Goal: Task Accomplishment & Management: Complete application form

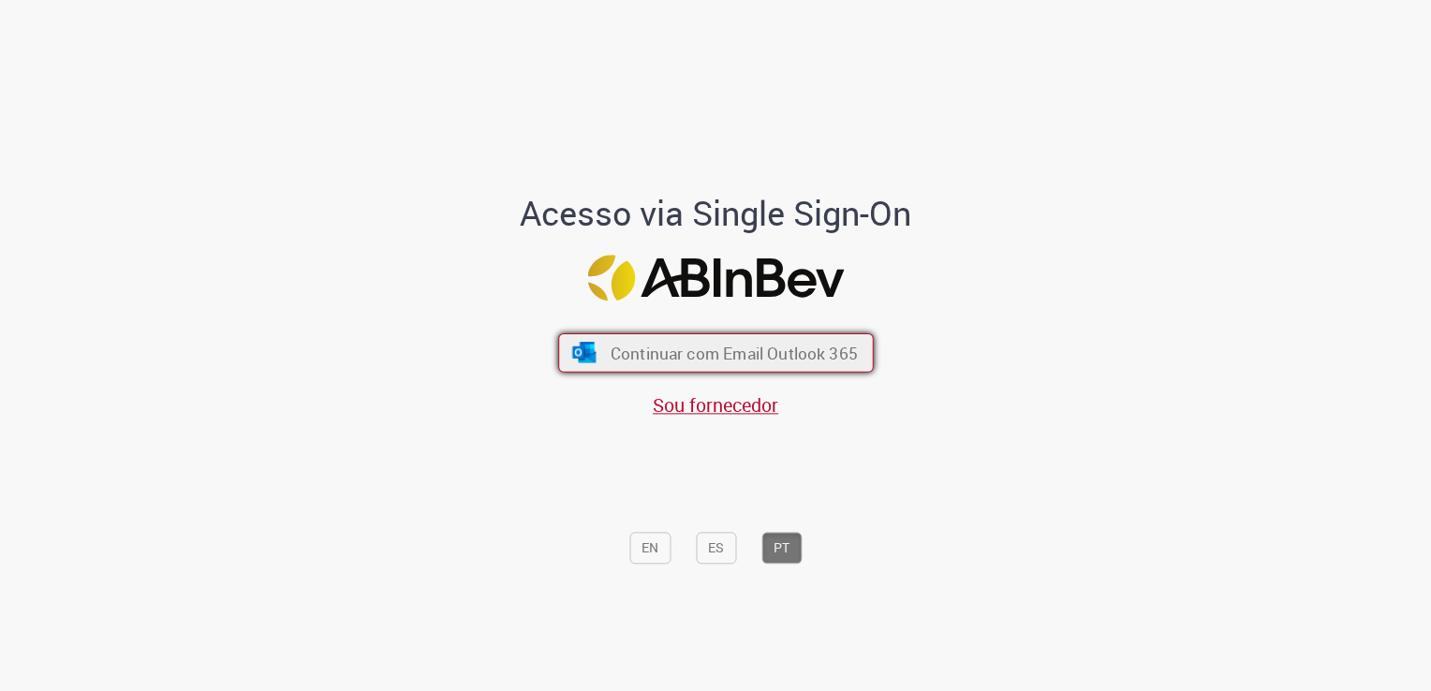
click at [819, 352] on span "Continuar com Email Outlook 365" at bounding box center [733, 354] width 247 height 22
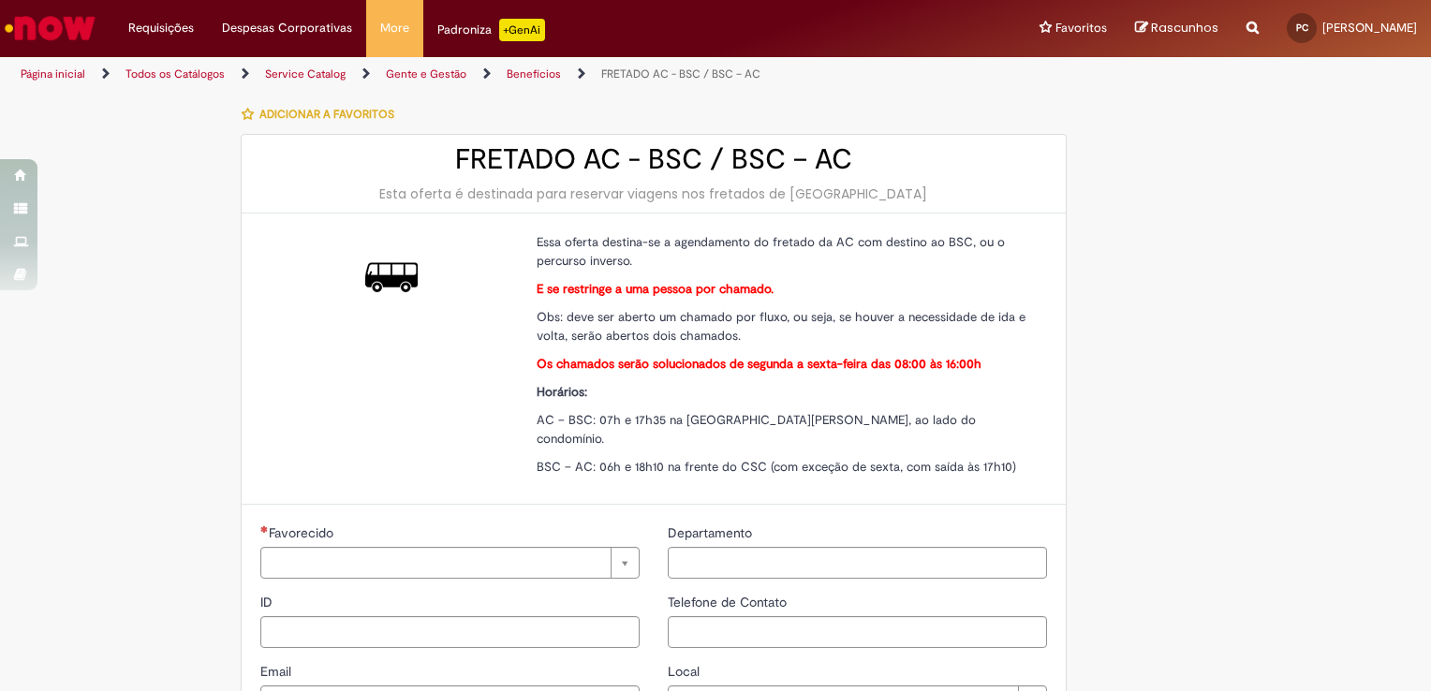
type input "**********"
type input "***"
type input "**********"
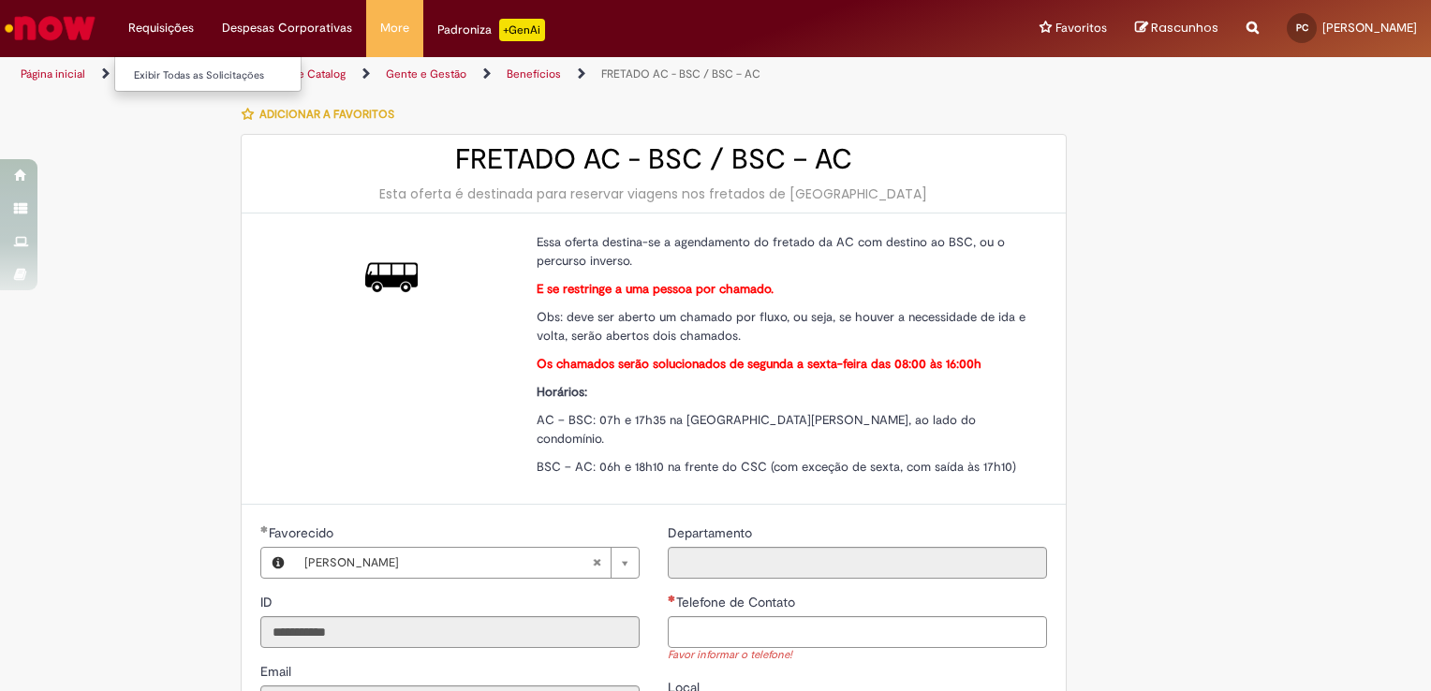
click at [158, 27] on li "Requisições Exibir Todas as Solicitações" at bounding box center [161, 28] width 94 height 56
click at [172, 72] on link "Exibir Todas as Solicitações" at bounding box center [218, 76] width 206 height 21
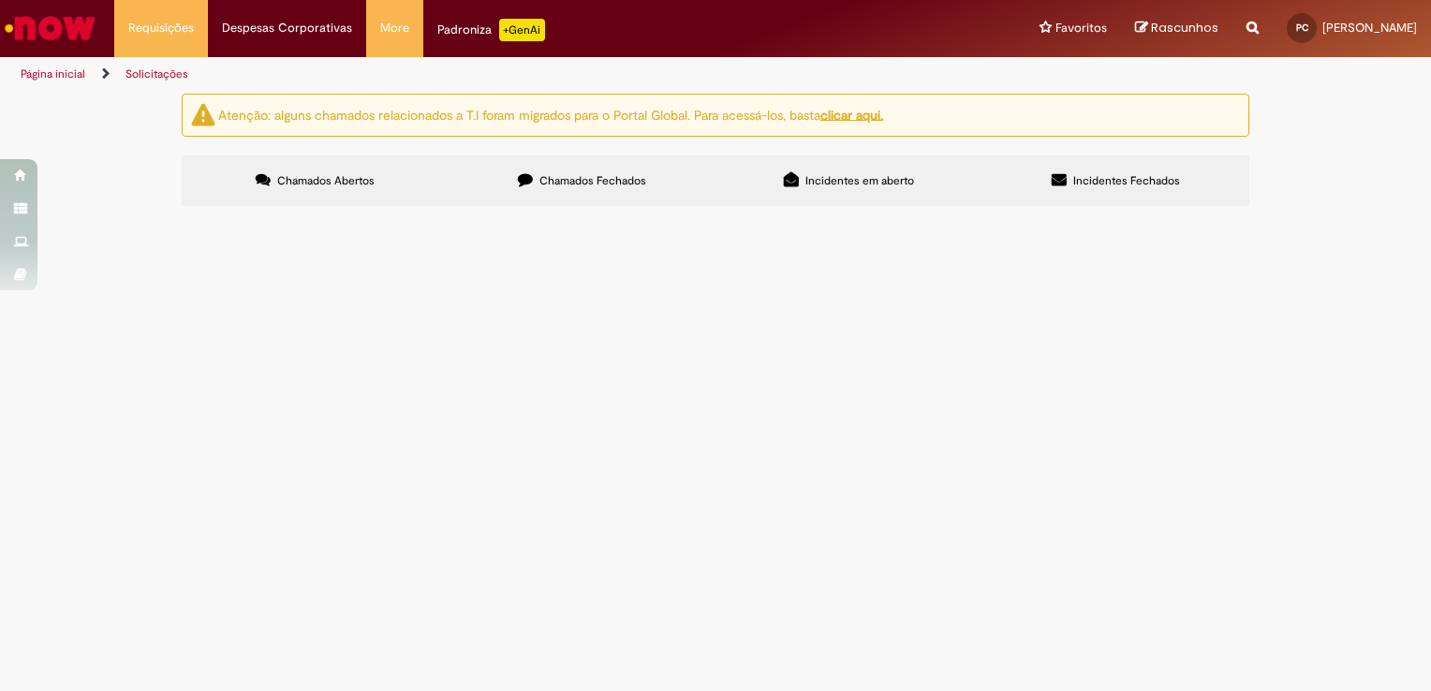
click at [583, 169] on label "Chamados Fechados" at bounding box center [582, 180] width 267 height 51
click at [805, 173] on span "Incidentes em aberto" at bounding box center [859, 180] width 109 height 15
click at [1009, 176] on label "Incidentes Fechados" at bounding box center [1115, 180] width 267 height 51
click at [304, 179] on span "Chamados Abertos" at bounding box center [325, 180] width 97 height 15
click at [548, 181] on span "Chamados Fechados" at bounding box center [592, 180] width 107 height 15
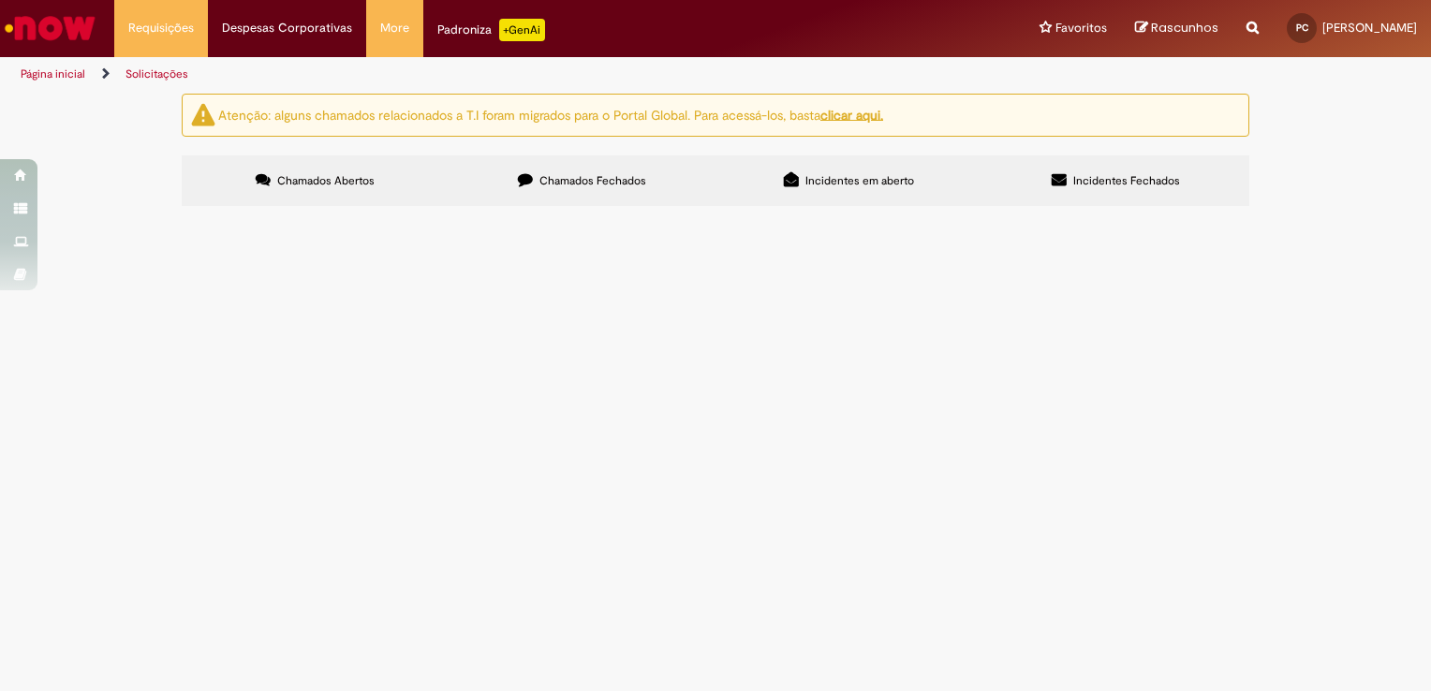
click at [0, 0] on th "Número" at bounding box center [0, 0] width 0 height 0
click at [0, 0] on th "Oferta" at bounding box center [0, 0] width 0 height 0
click at [0, 0] on div "Descrição" at bounding box center [0, 0] width 0 height 0
click at [784, 172] on icon at bounding box center [791, 179] width 15 height 15
click at [361, 170] on label "Chamados Abertos" at bounding box center [315, 180] width 267 height 51
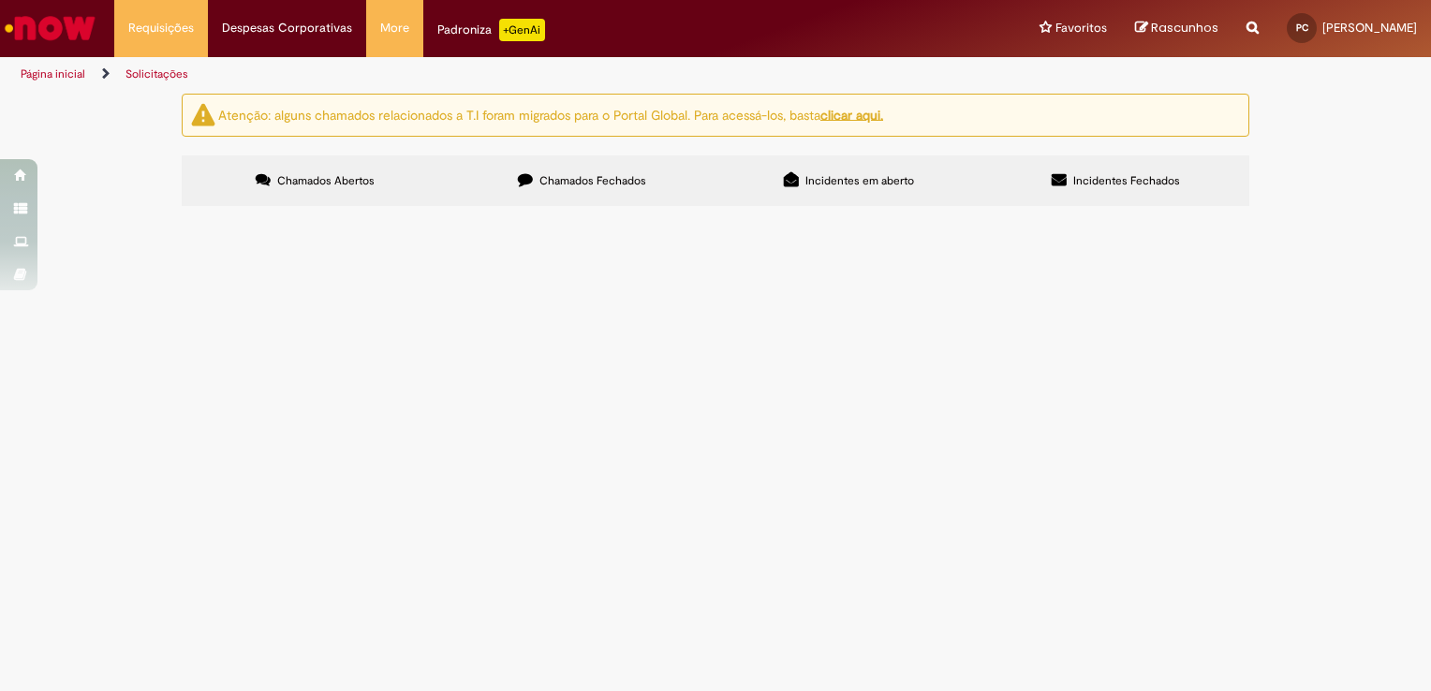
click at [1105, 185] on span "Incidentes Fechados" at bounding box center [1126, 180] width 107 height 15
